Goal: Transaction & Acquisition: Book appointment/travel/reservation

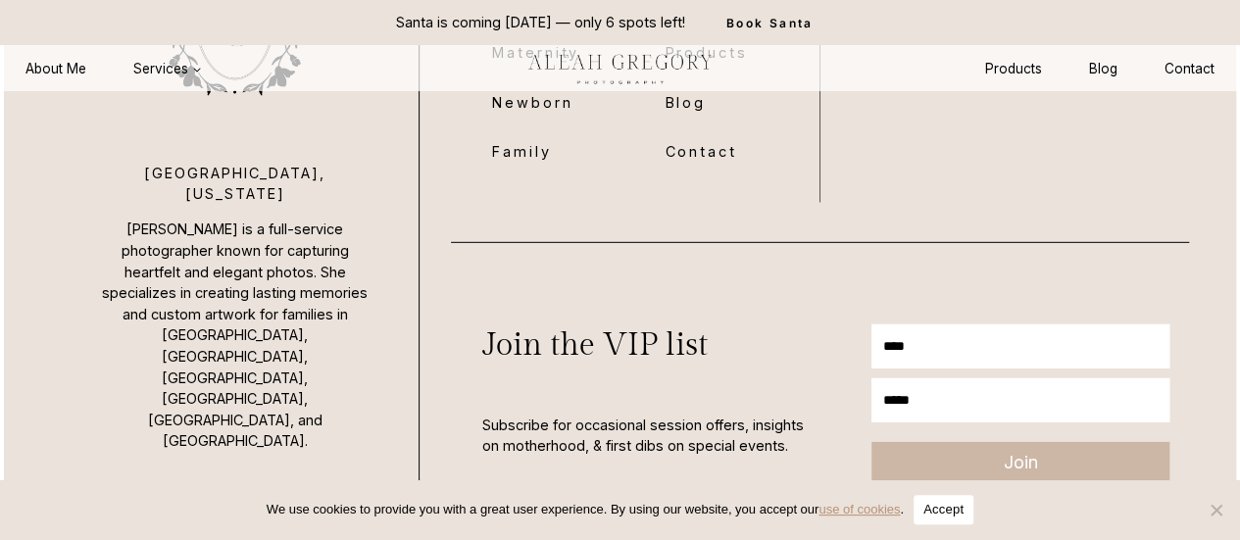
scroll to position [2626, 0]
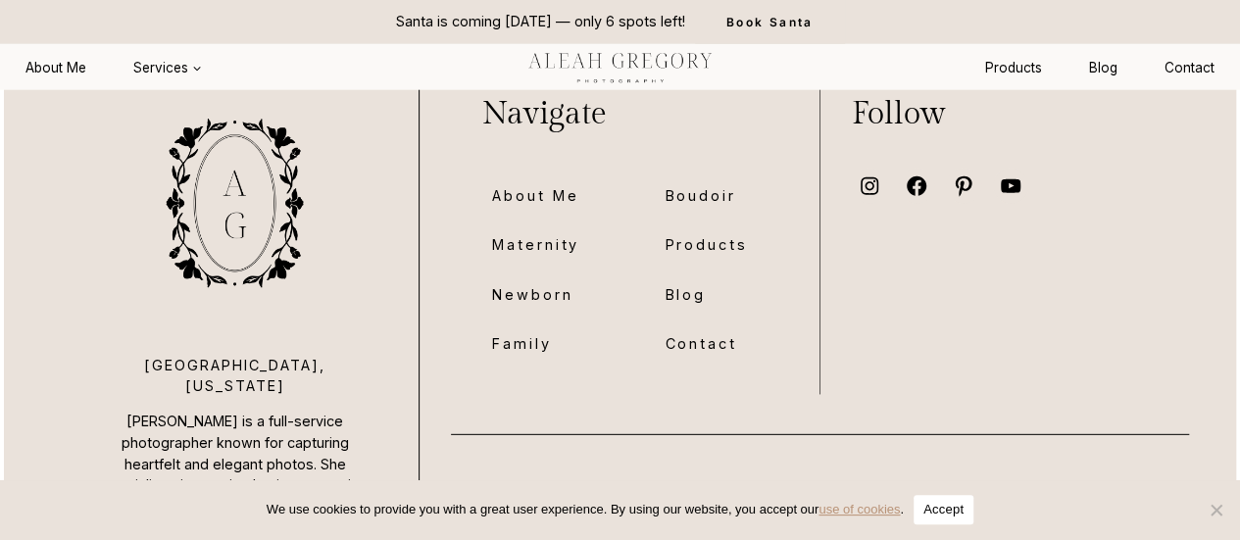
click at [545, 297] on span "Newborn" at bounding box center [532, 294] width 80 height 23
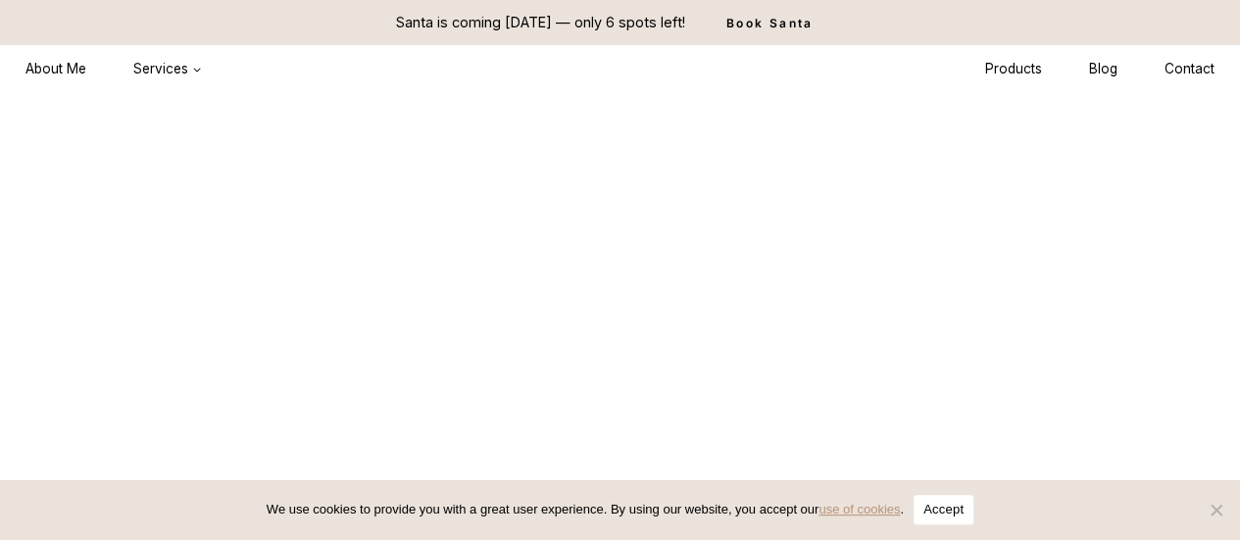
scroll to position [2815, 0]
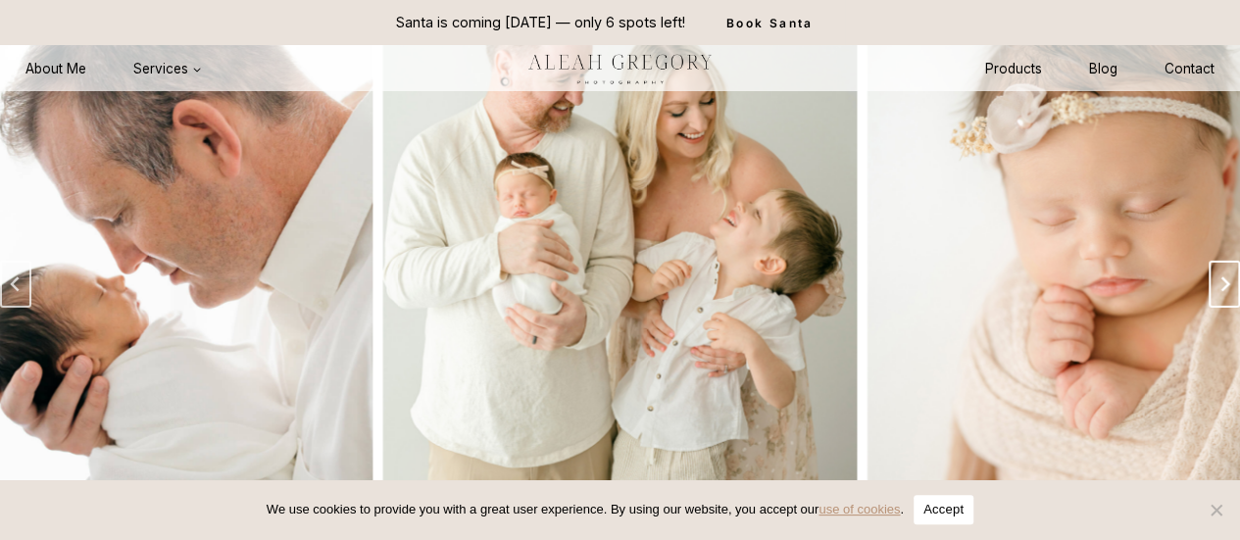
click at [1222, 261] on button "Next slide" at bounding box center [1223, 284] width 31 height 47
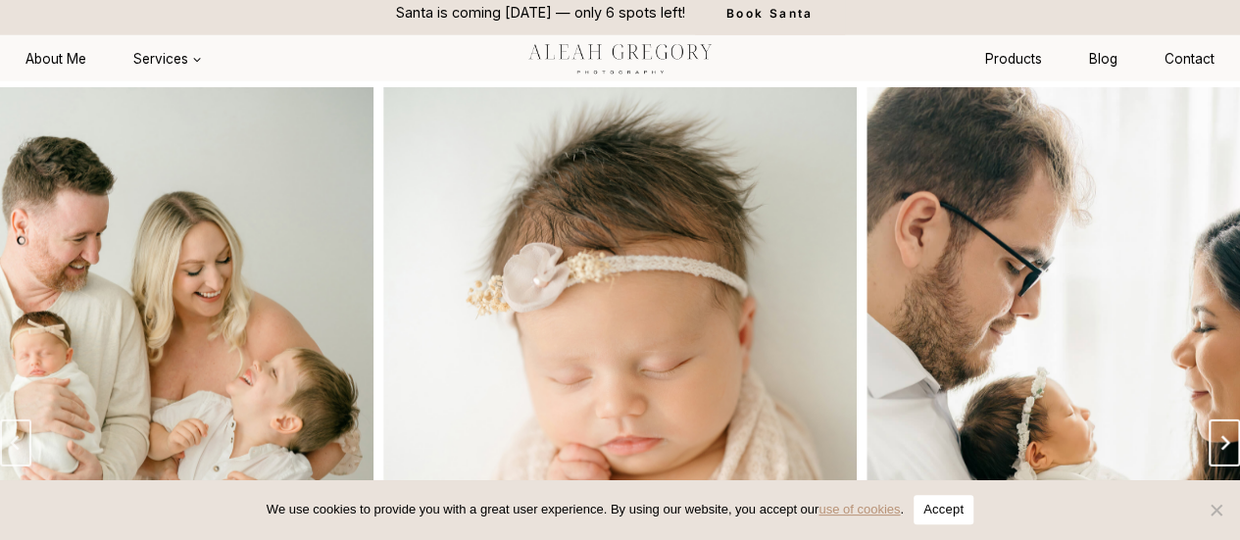
scroll to position [2670, 0]
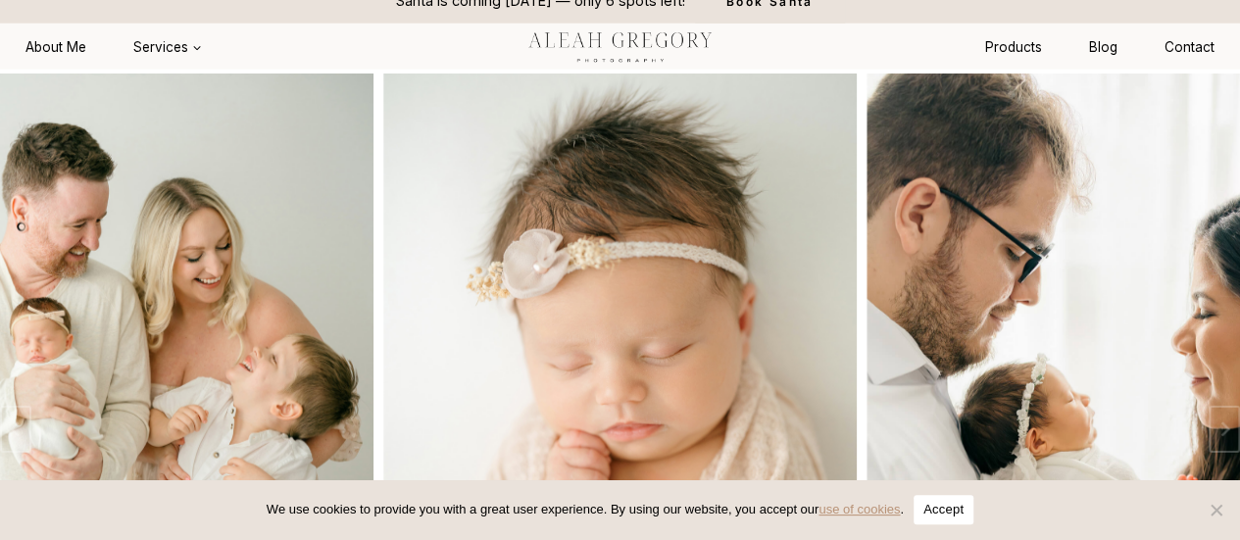
click at [953, 509] on button "Accept" at bounding box center [943, 509] width 60 height 29
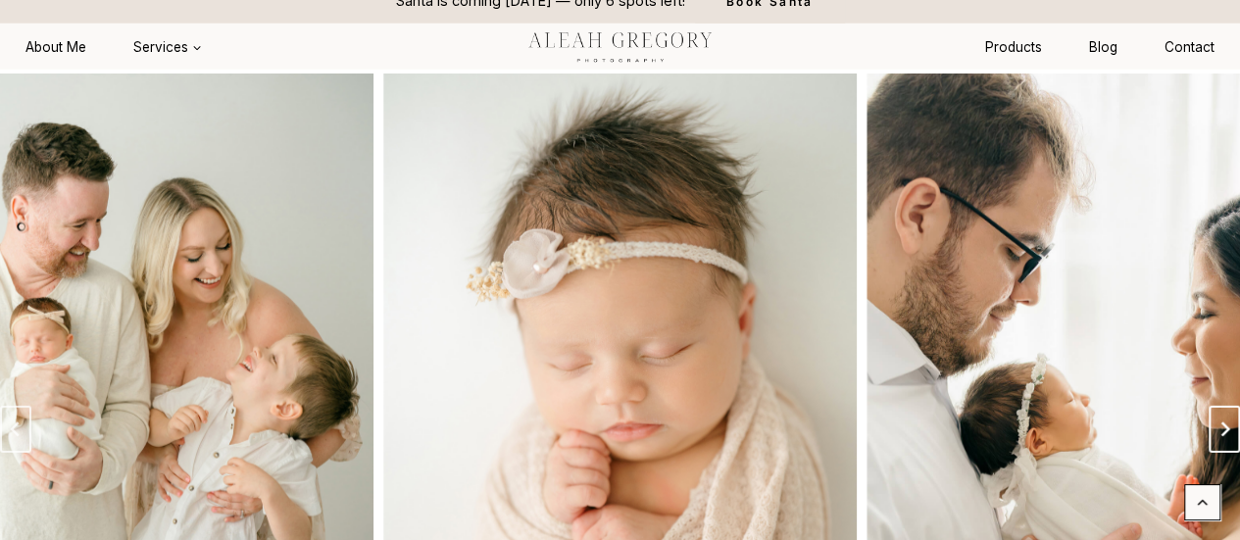
click at [1219, 421] on icon "Next slide" at bounding box center [1224, 429] width 16 height 16
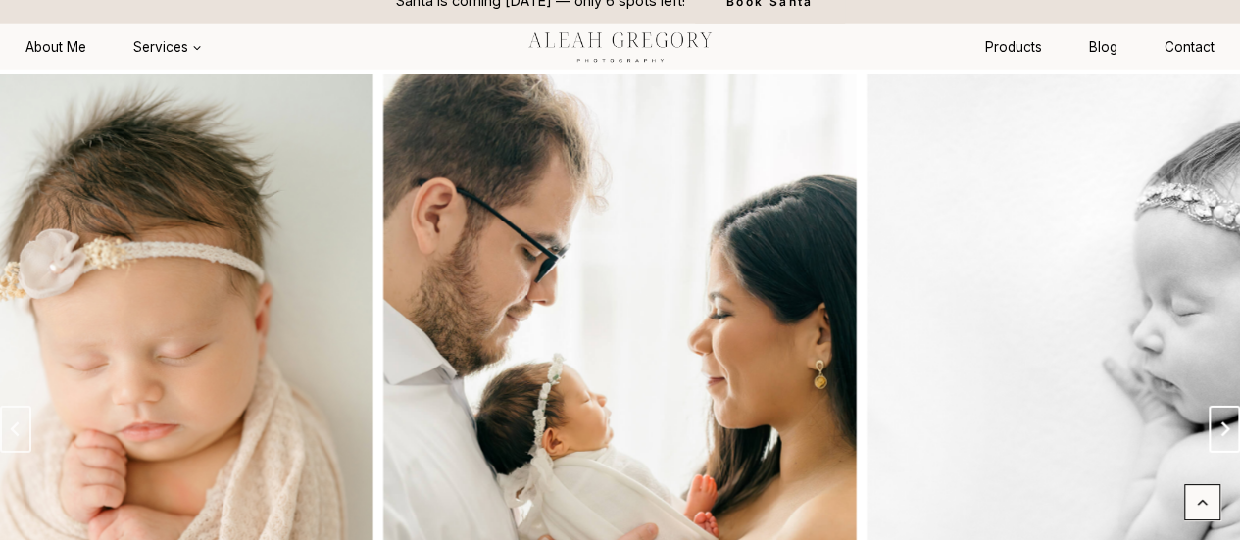
click at [1219, 421] on icon "Next slide" at bounding box center [1224, 429] width 16 height 16
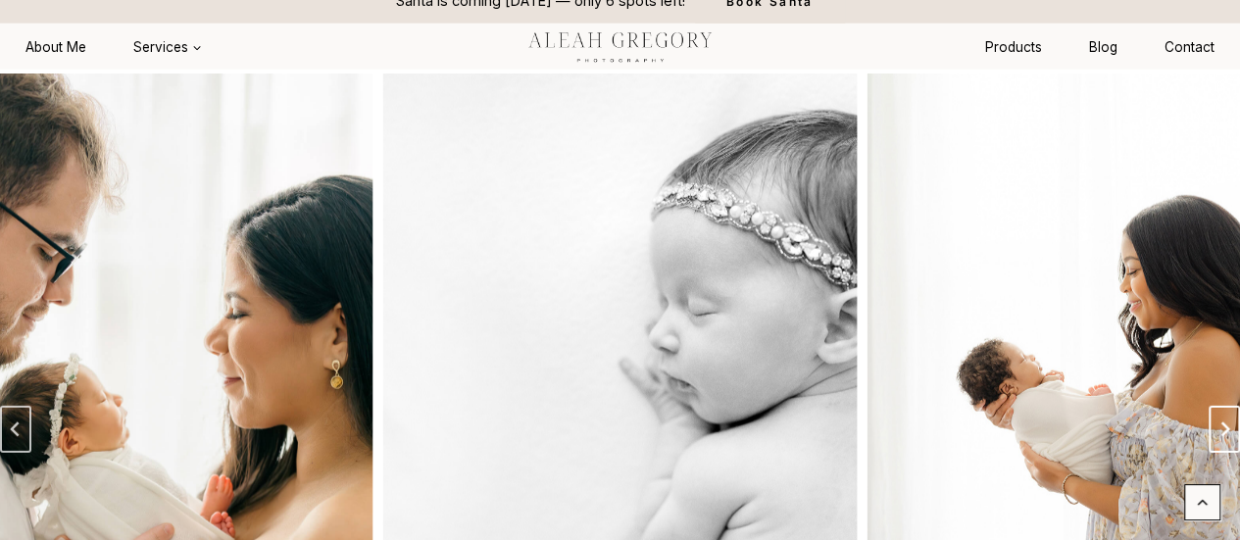
click at [1219, 421] on icon "Next slide" at bounding box center [1224, 429] width 16 height 16
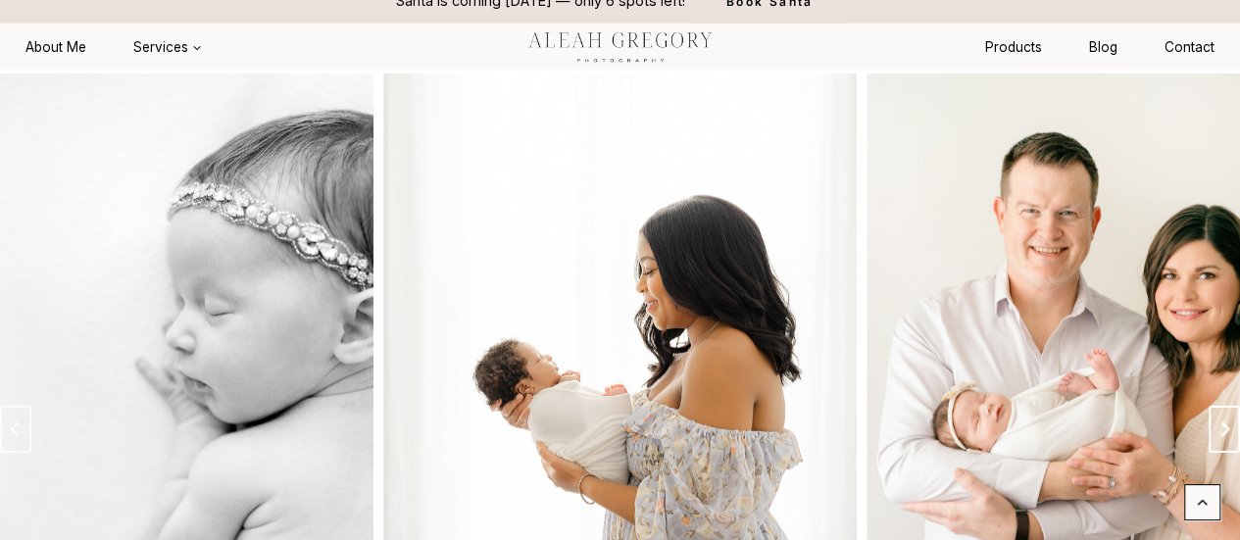
click at [1219, 421] on icon "Next slide" at bounding box center [1224, 429] width 16 height 16
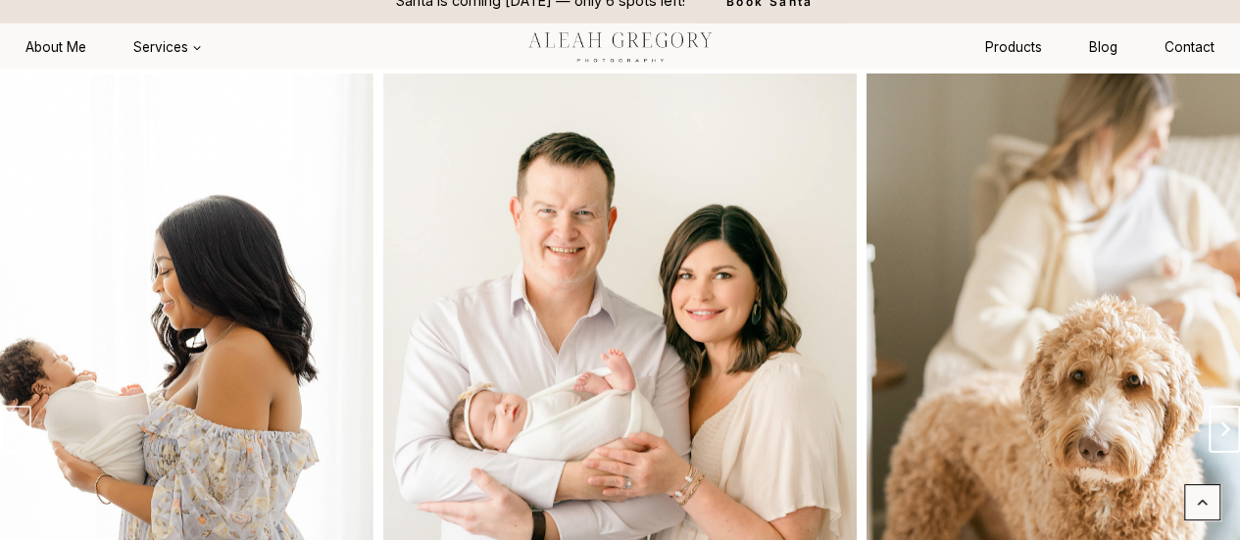
click at [1219, 421] on icon "Next slide" at bounding box center [1224, 429] width 16 height 16
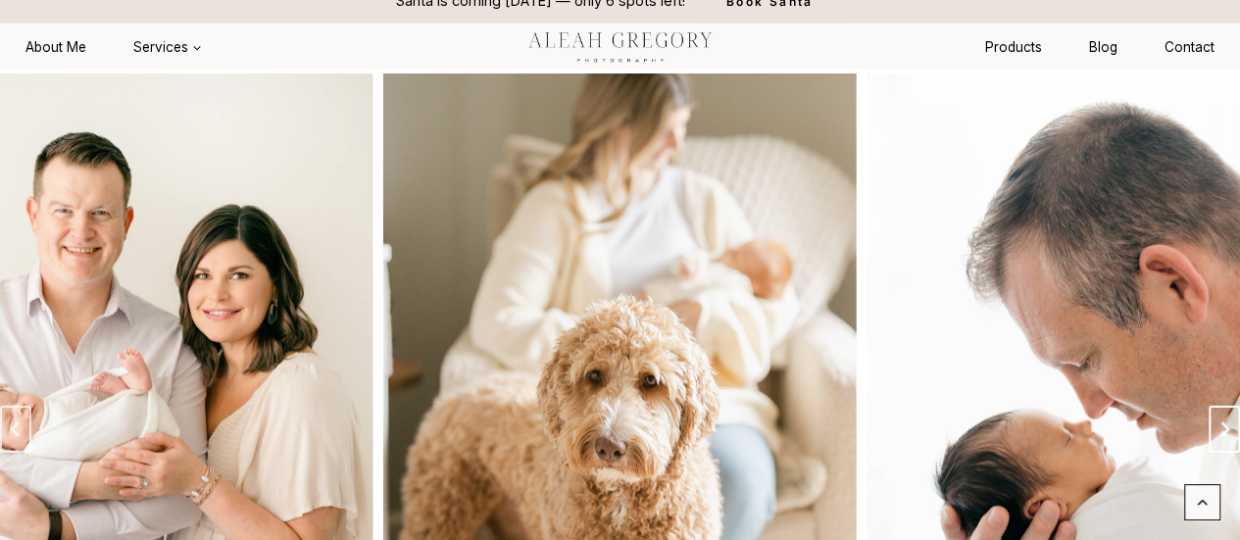
click at [1219, 421] on icon "Next slide" at bounding box center [1224, 429] width 16 height 16
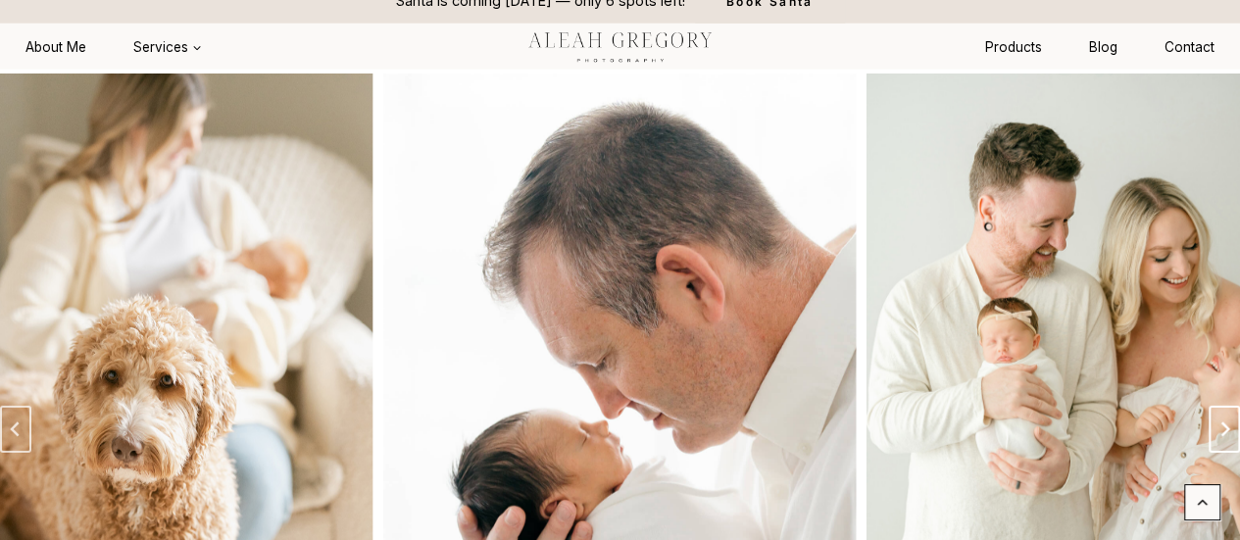
click at [1219, 421] on icon "Go to first slide" at bounding box center [1224, 429] width 16 height 16
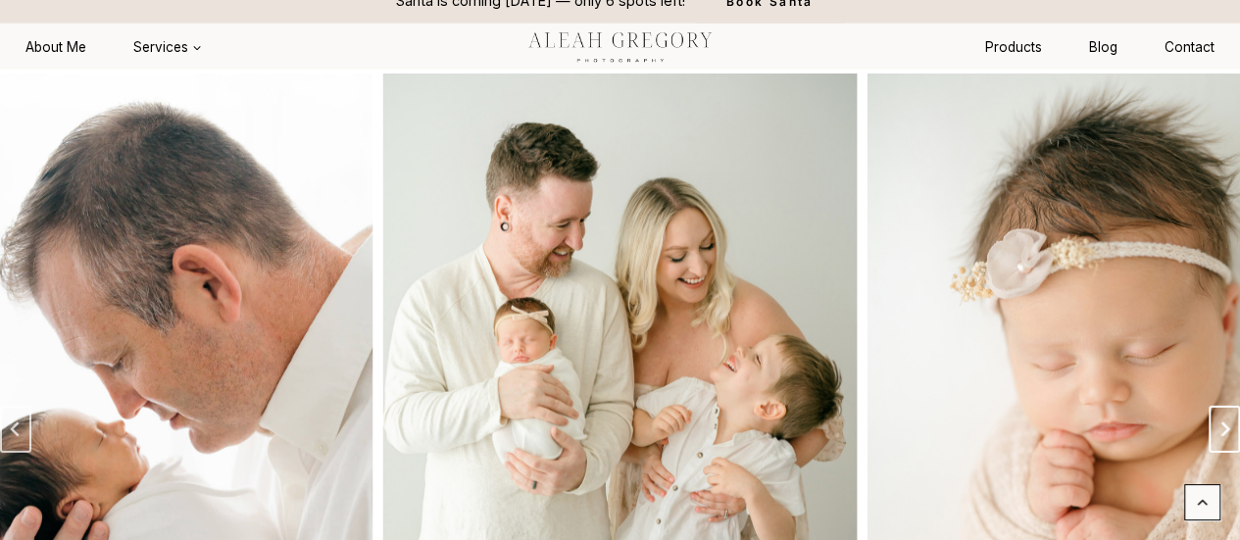
click at [1219, 421] on icon "Next slide" at bounding box center [1224, 429] width 16 height 16
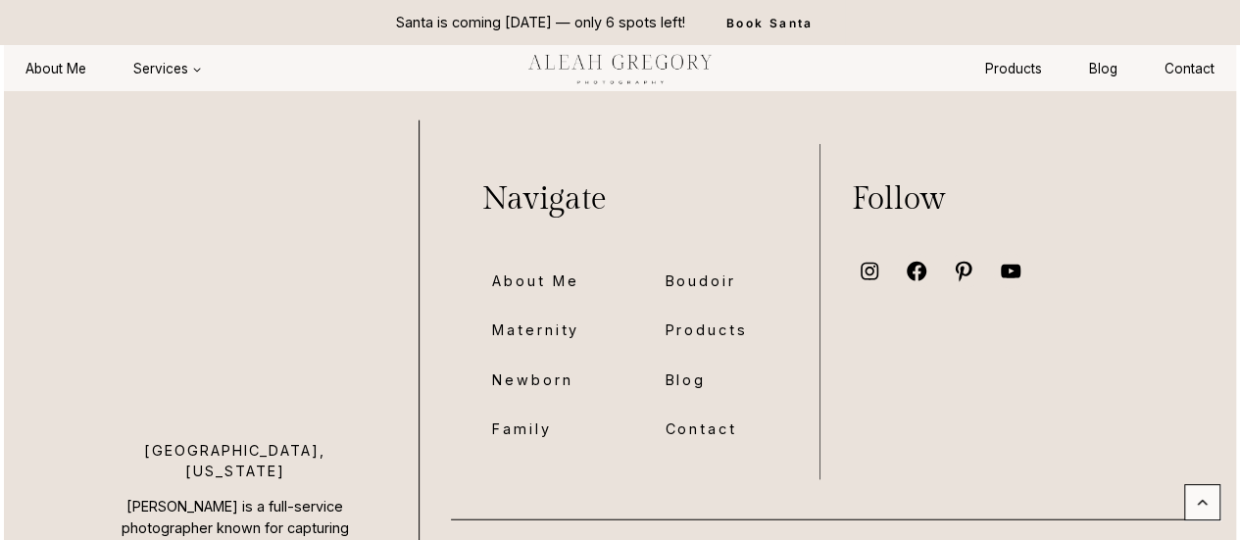
scroll to position [13222, 0]
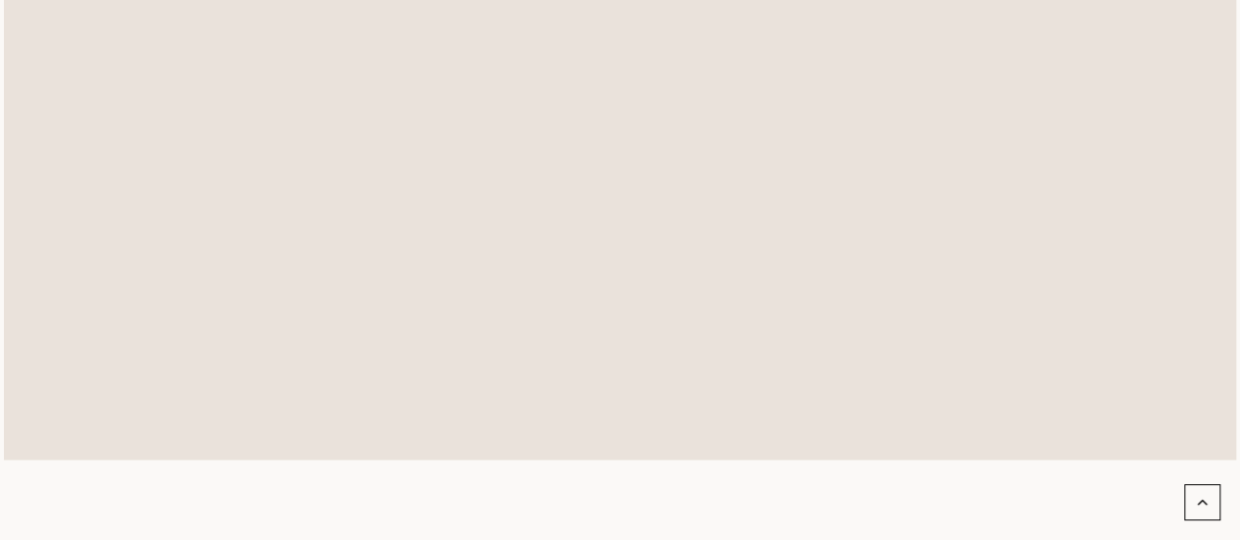
scroll to position [1291, 0]
